Goal: Transaction & Acquisition: Obtain resource

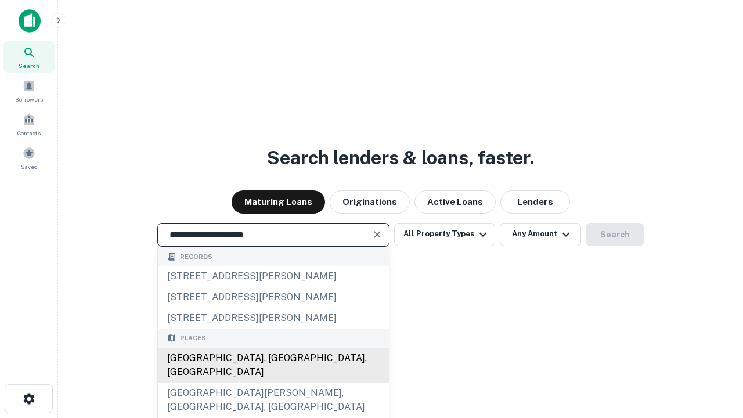
click at [273, 383] on div "[GEOGRAPHIC_DATA], [GEOGRAPHIC_DATA], [GEOGRAPHIC_DATA]" at bounding box center [273, 365] width 231 height 35
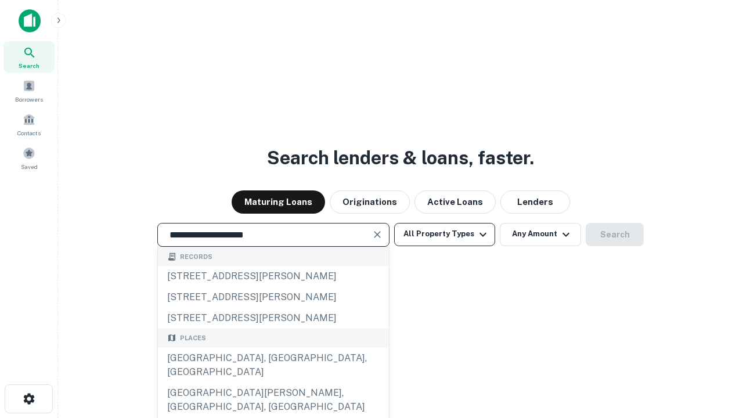
type input "**********"
click at [445, 234] on button "All Property Types" at bounding box center [444, 234] width 101 height 23
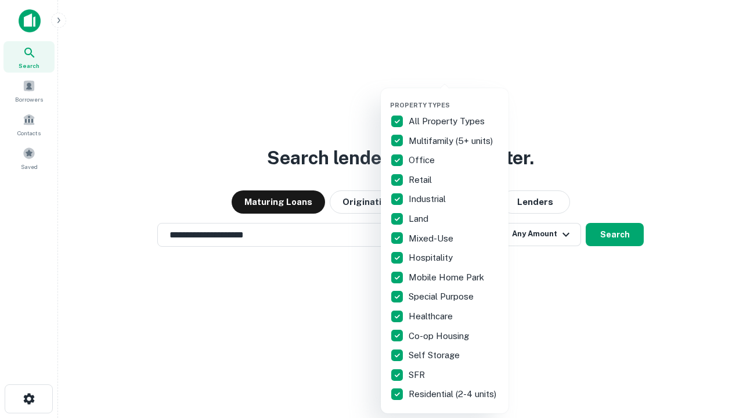
click at [454, 98] on button "button" at bounding box center [454, 98] width 128 height 1
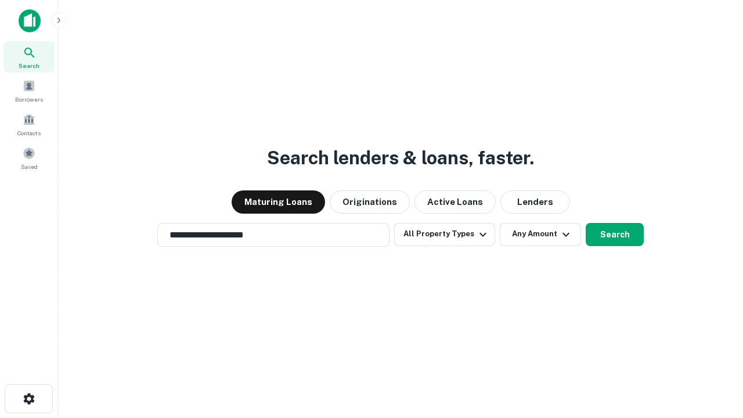
scroll to position [7, 140]
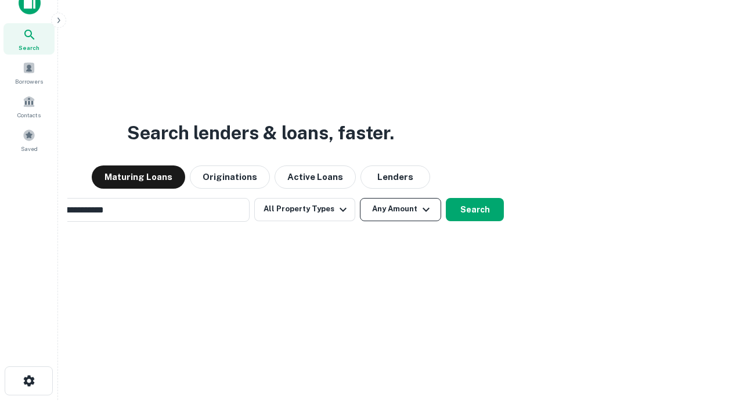
click at [360, 198] on button "Any Amount" at bounding box center [400, 209] width 81 height 23
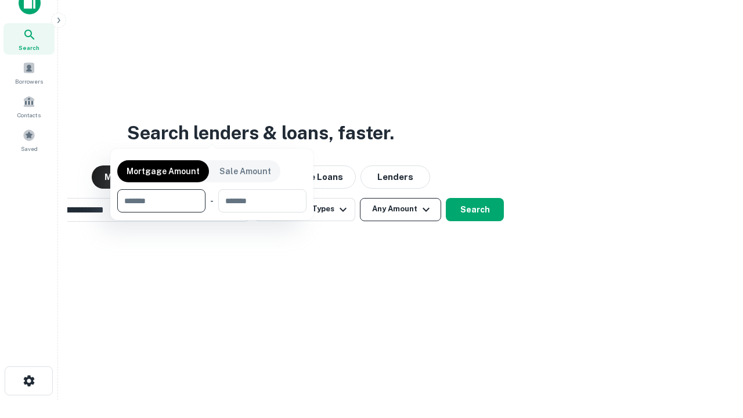
scroll to position [19, 0]
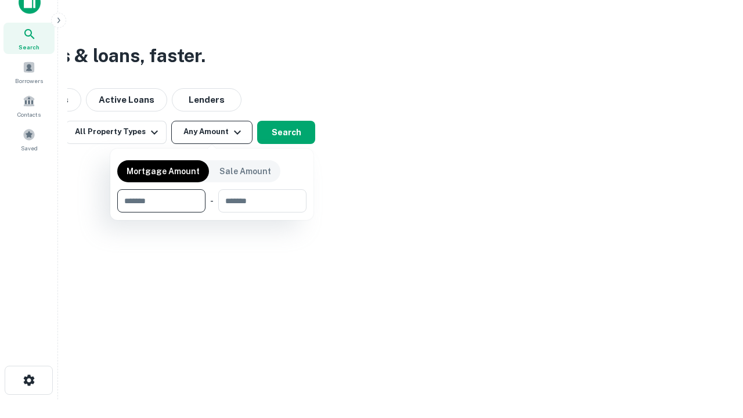
type input "*******"
click at [212, 213] on button "button" at bounding box center [211, 213] width 189 height 1
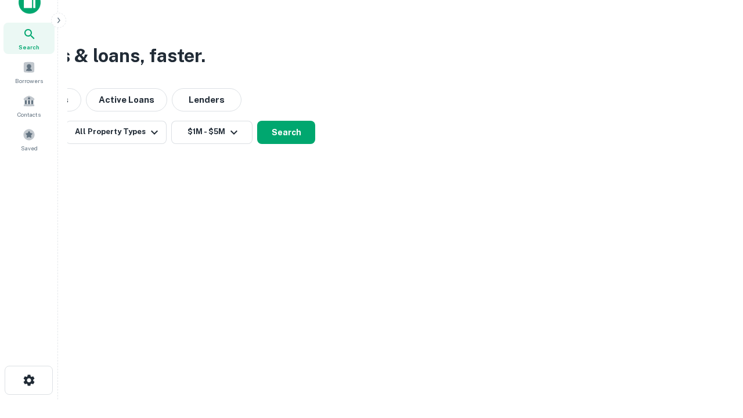
scroll to position [7, 214]
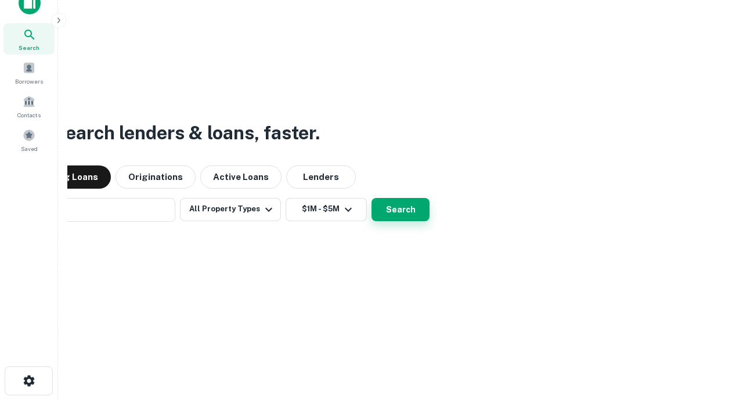
click at [372, 198] on button "Search" at bounding box center [401, 209] width 58 height 23
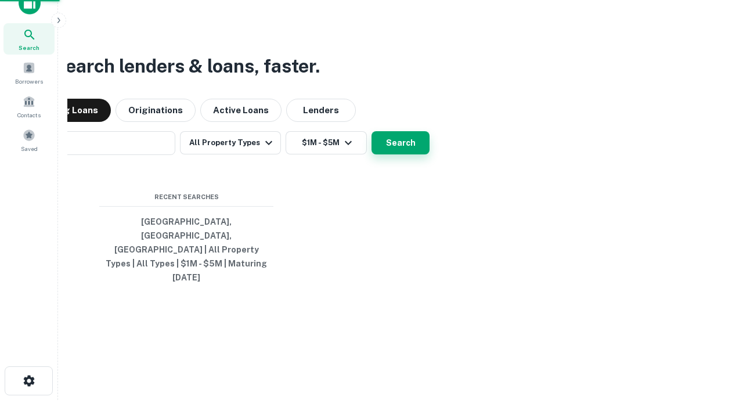
scroll to position [31, 329]
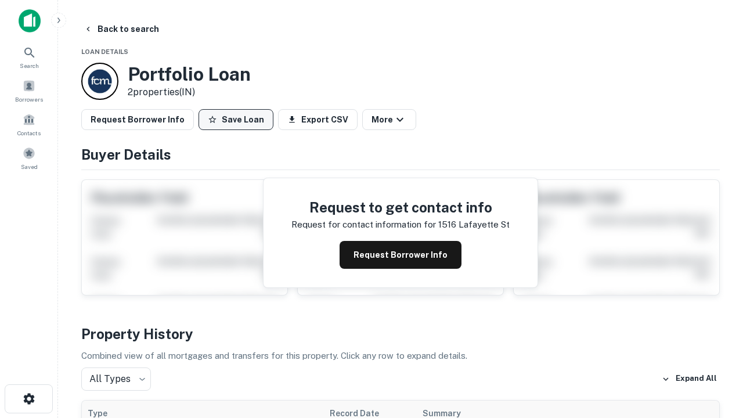
click at [236, 120] on button "Save Loan" at bounding box center [236, 119] width 75 height 21
click at [239, 120] on button "Save Loan" at bounding box center [236, 119] width 75 height 21
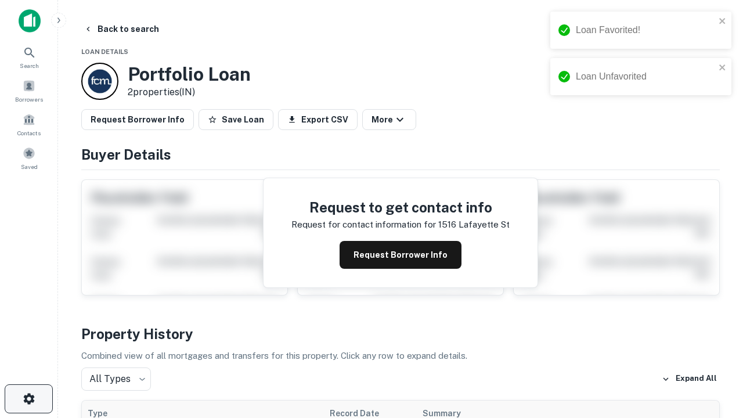
click at [28, 399] on icon "button" at bounding box center [29, 399] width 14 height 14
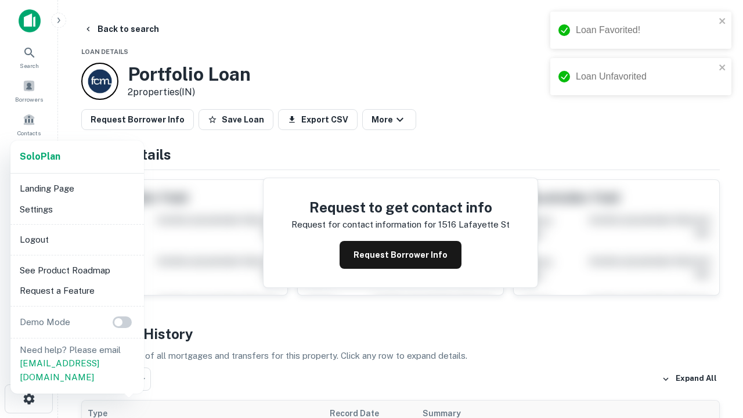
click at [77, 239] on li "Logout" at bounding box center [77, 239] width 124 height 21
